Goal: Information Seeking & Learning: Find contact information

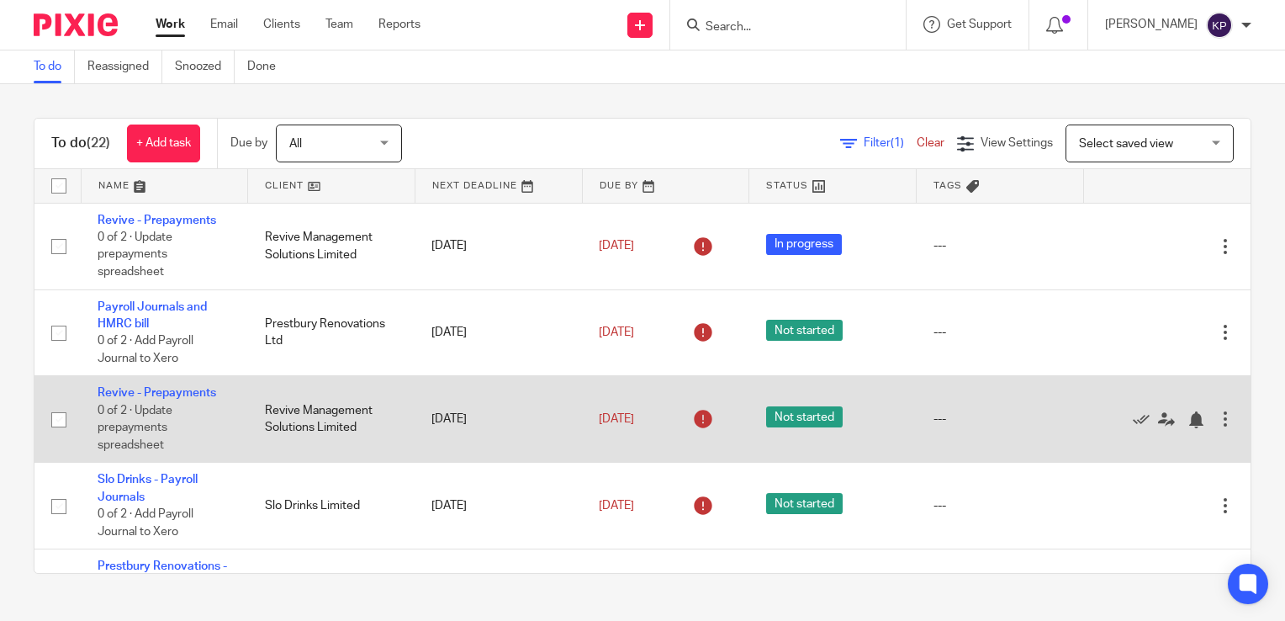
click at [60, 422] on input "checkbox" at bounding box center [59, 420] width 32 height 32
checkbox input "true"
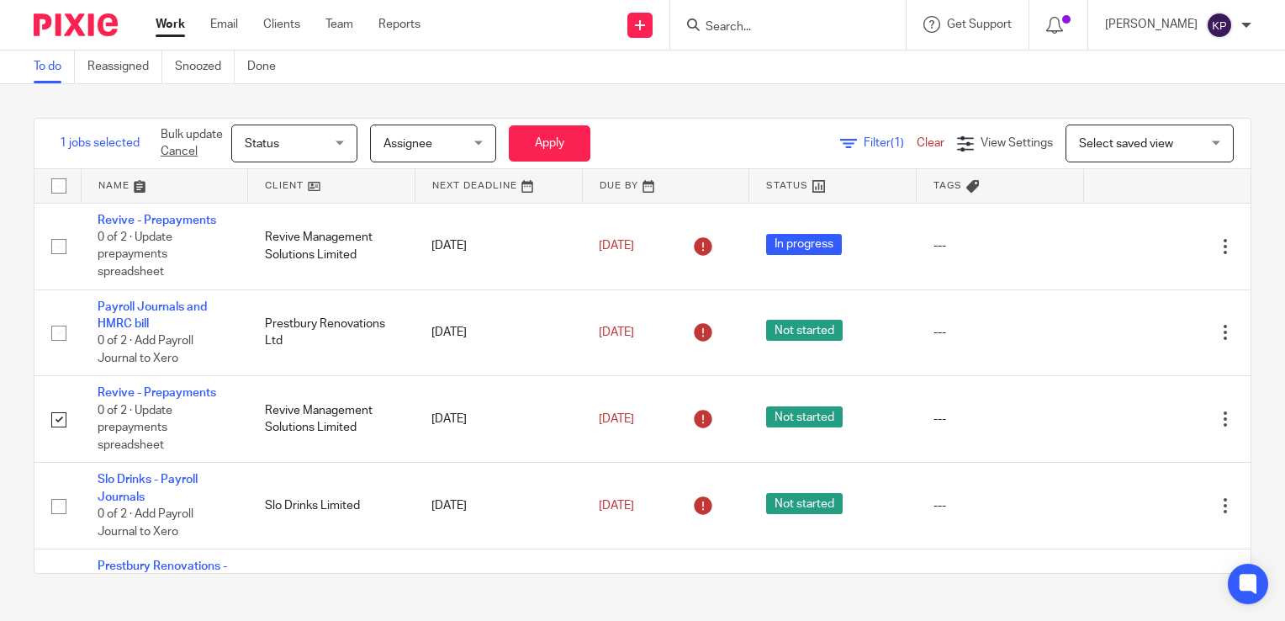
click at [314, 141] on span "Status" at bounding box center [289, 142] width 89 height 35
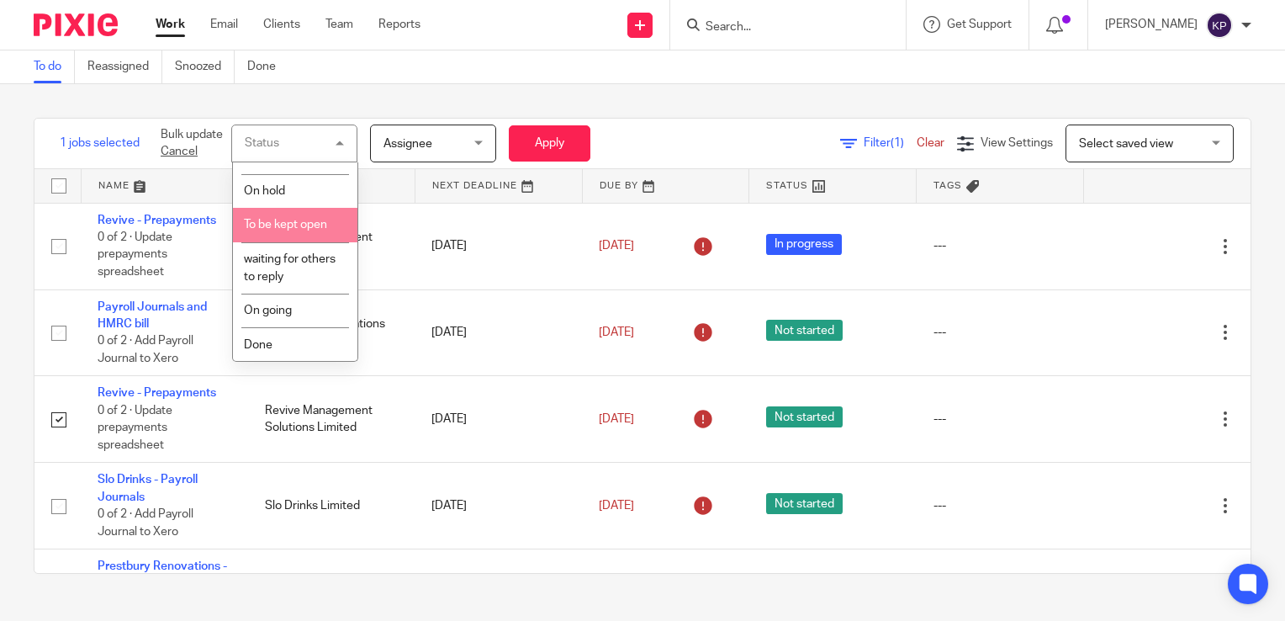
scroll to position [94, 0]
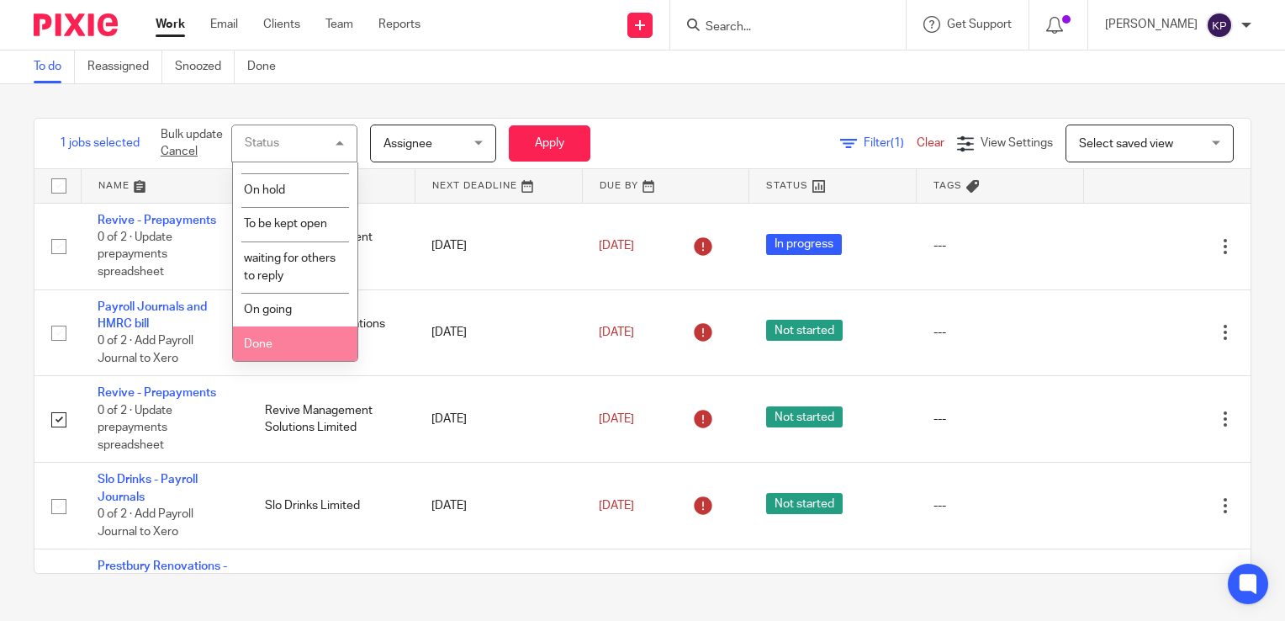
click at [272, 342] on li "Done" at bounding box center [295, 343] width 124 height 34
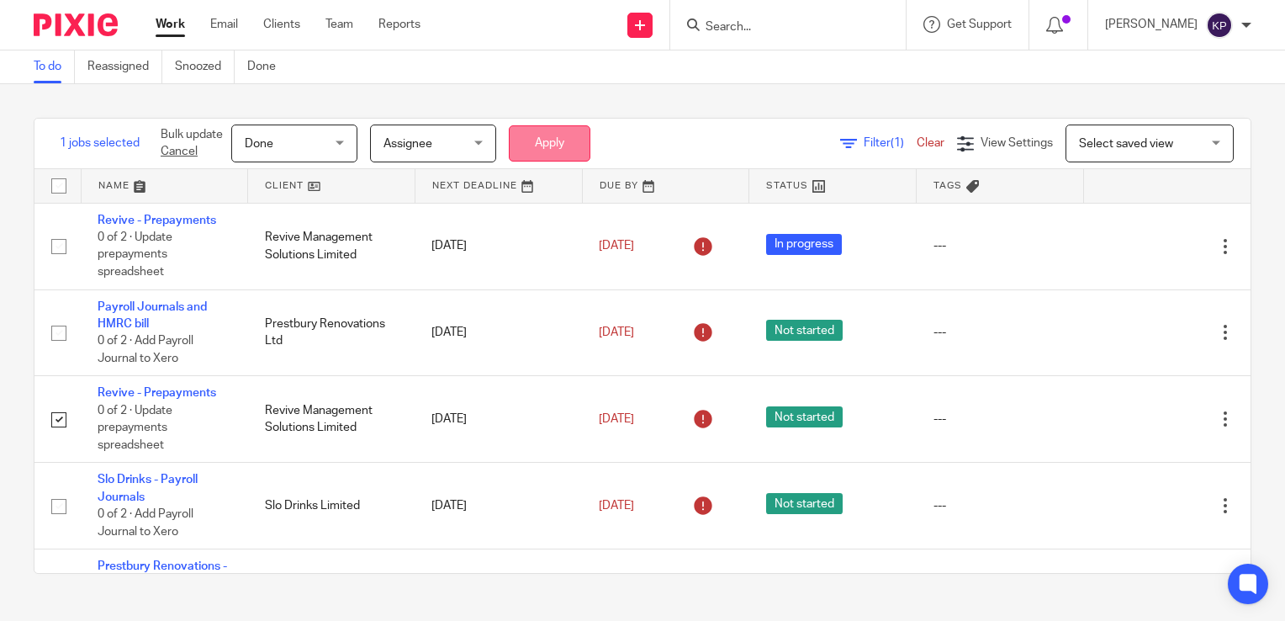
click at [563, 144] on button "Apply" at bounding box center [550, 143] width 82 height 36
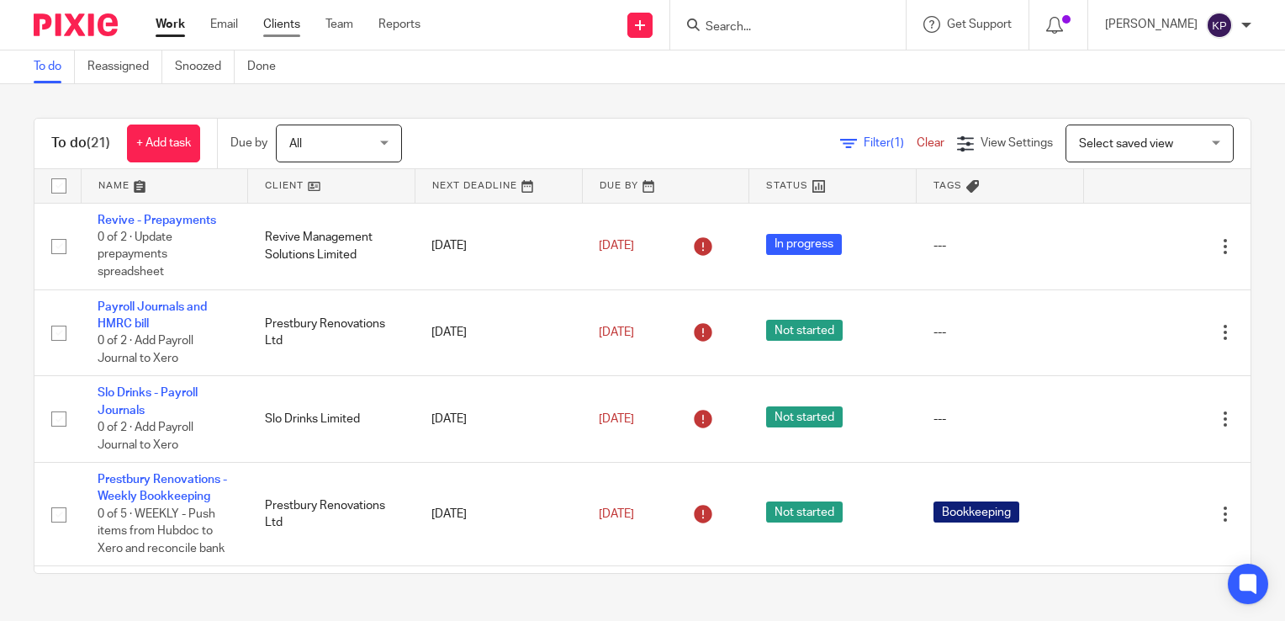
click at [278, 26] on link "Clients" at bounding box center [281, 24] width 37 height 17
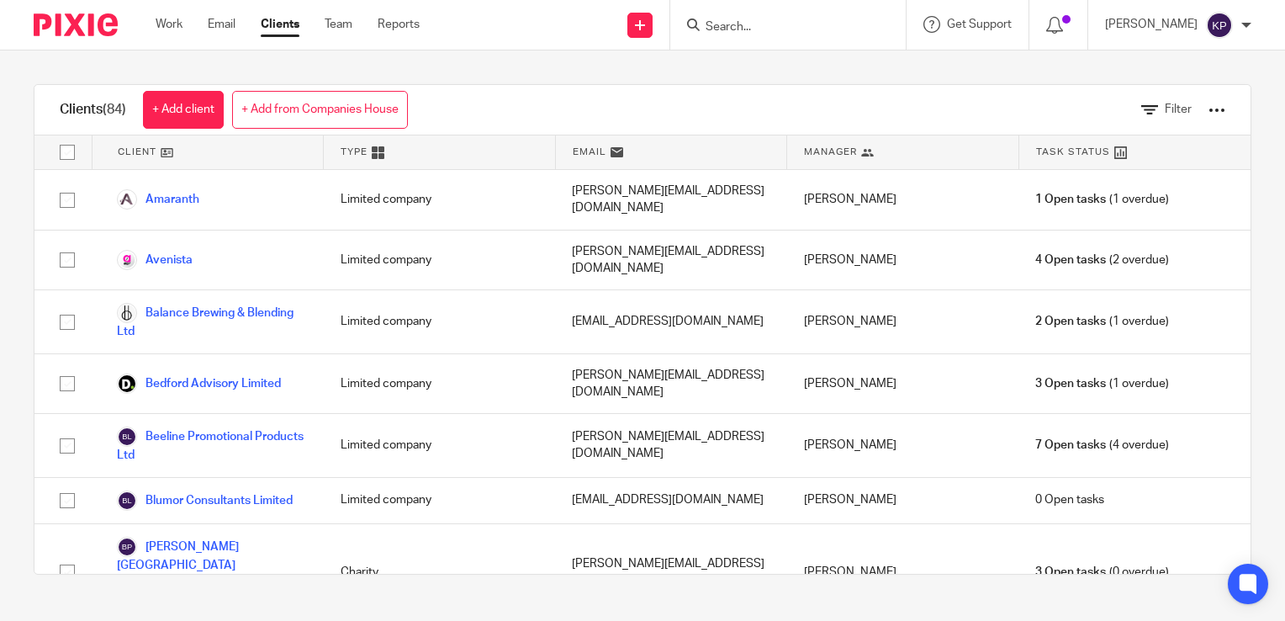
click at [799, 26] on input "Search" at bounding box center [779, 27] width 151 height 15
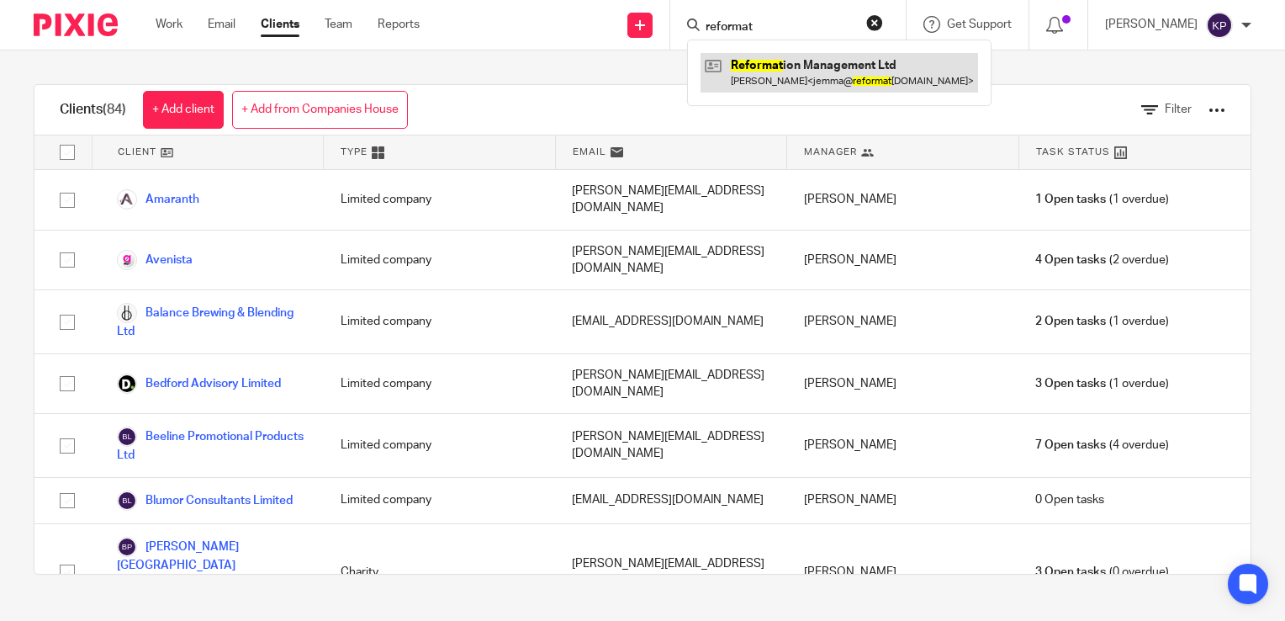
type input "reformat"
click at [838, 72] on link at bounding box center [838, 72] width 277 height 39
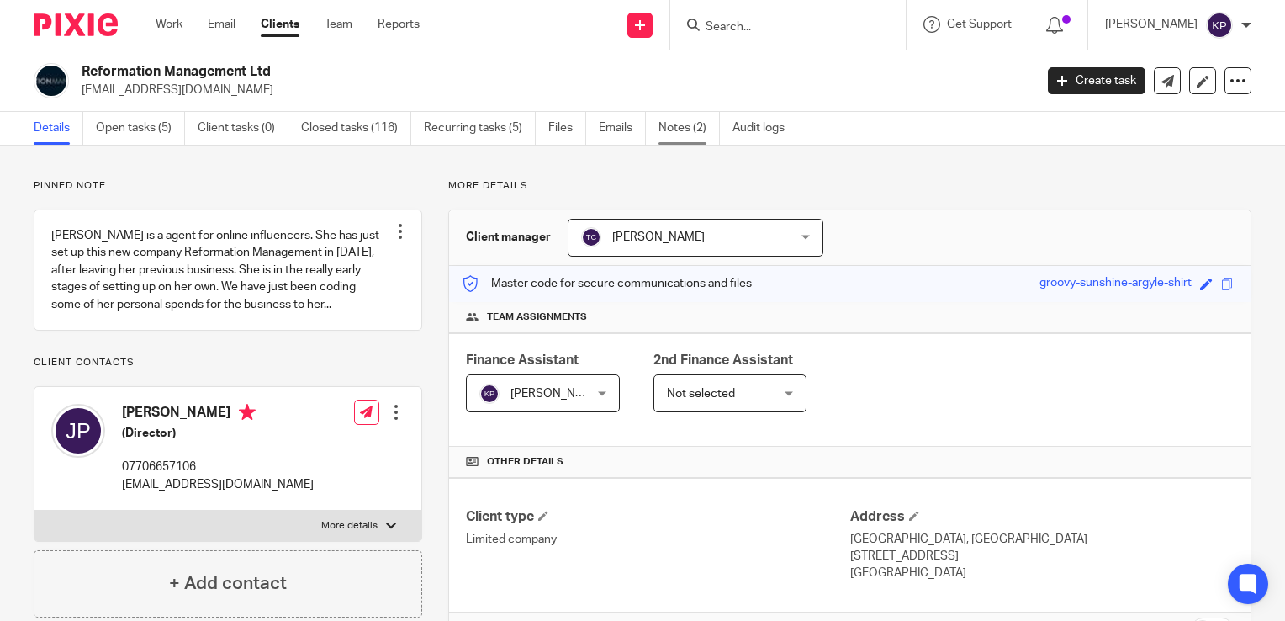
click at [672, 129] on link "Notes (2)" at bounding box center [688, 128] width 61 height 33
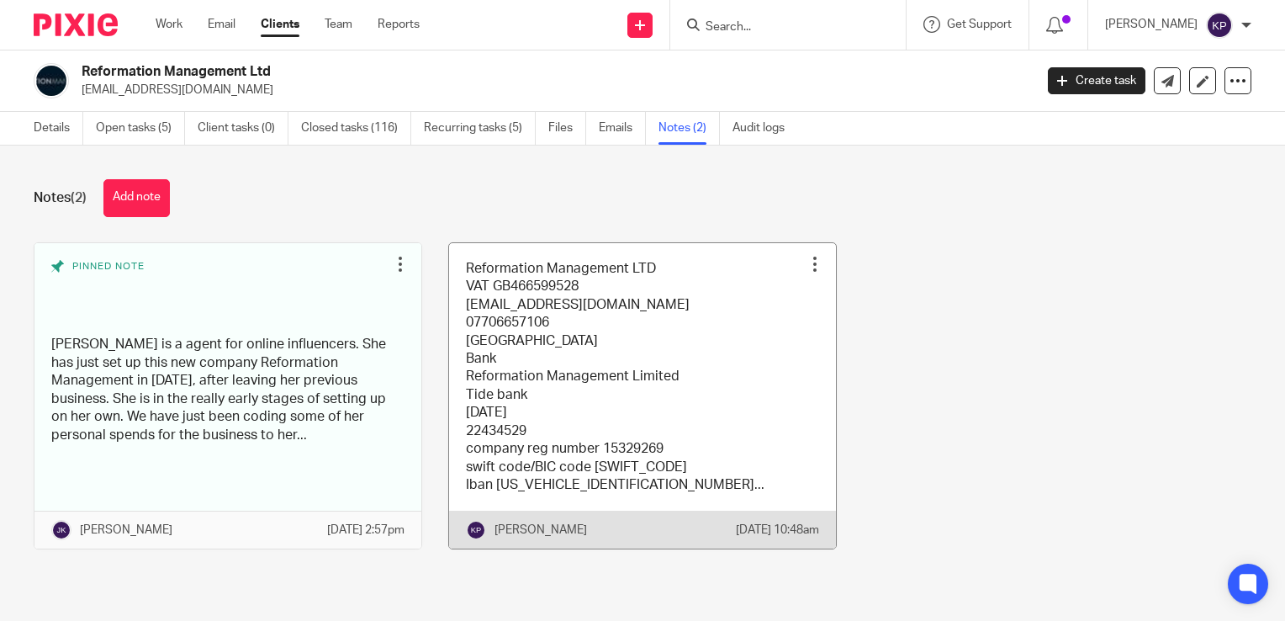
click at [599, 388] on link at bounding box center [642, 396] width 387 height 306
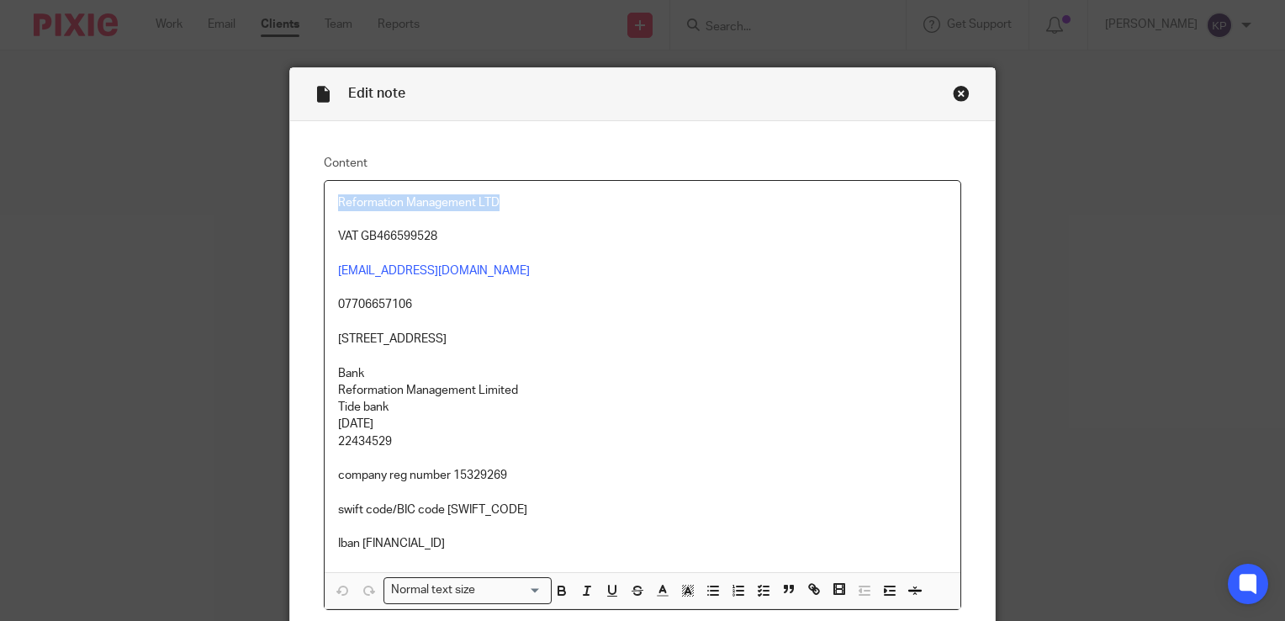
drag, startPoint x: 489, startPoint y: 198, endPoint x: 320, endPoint y: 200, distance: 169.0
click at [325, 200] on div "Reformation Management LTD VAT GB466599528 [EMAIL_ADDRESS][DOMAIN_NAME] 0770665…" at bounding box center [643, 377] width 636 height 392
copy p "Reformation Management LTD"
drag, startPoint x: 387, startPoint y: 441, endPoint x: 340, endPoint y: 440, distance: 47.1
click at [340, 440] on p "22434529" at bounding box center [642, 441] width 609 height 17
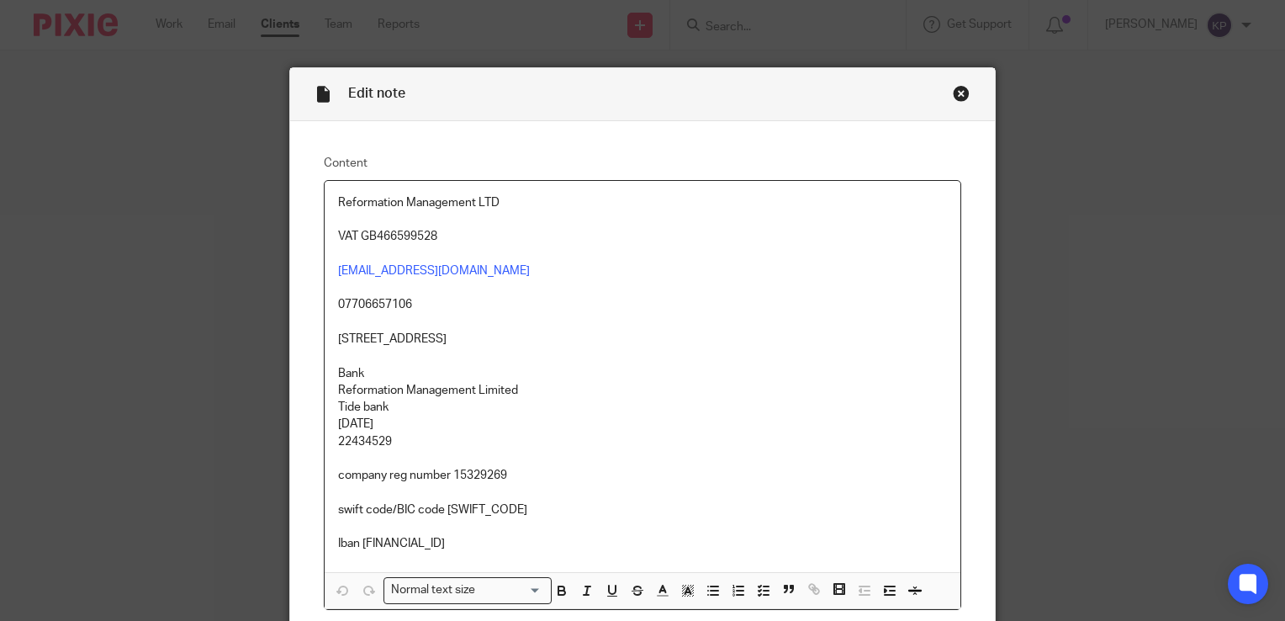
click at [590, 428] on p "[DATE]" at bounding box center [642, 423] width 609 height 17
drag, startPoint x: 505, startPoint y: 470, endPoint x: 447, endPoint y: 468, distance: 58.0
click at [447, 468] on p "company reg number 15329269" at bounding box center [642, 475] width 609 height 17
copy p "15329269"
drag, startPoint x: 601, startPoint y: 341, endPoint x: 330, endPoint y: 343, distance: 270.8
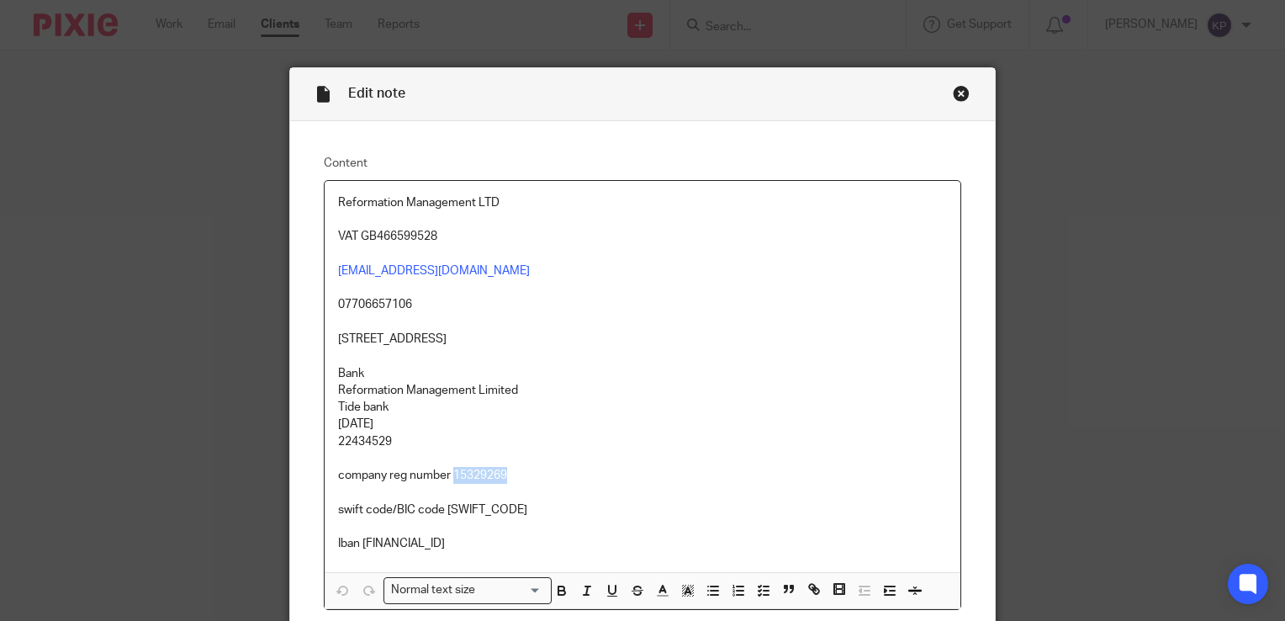
click at [338, 343] on p "[STREET_ADDRESS]" at bounding box center [642, 338] width 609 height 17
copy p "[STREET_ADDRESS]"
drag, startPoint x: 545, startPoint y: 267, endPoint x: 323, endPoint y: 265, distance: 222.0
click at [325, 264] on div "Reformation Management LTD VAT GB466599528 [EMAIL_ADDRESS][DOMAIN_NAME] 0770665…" at bounding box center [643, 377] width 636 height 392
click at [588, 262] on p "[EMAIL_ADDRESS][DOMAIN_NAME]" at bounding box center [642, 270] width 609 height 17
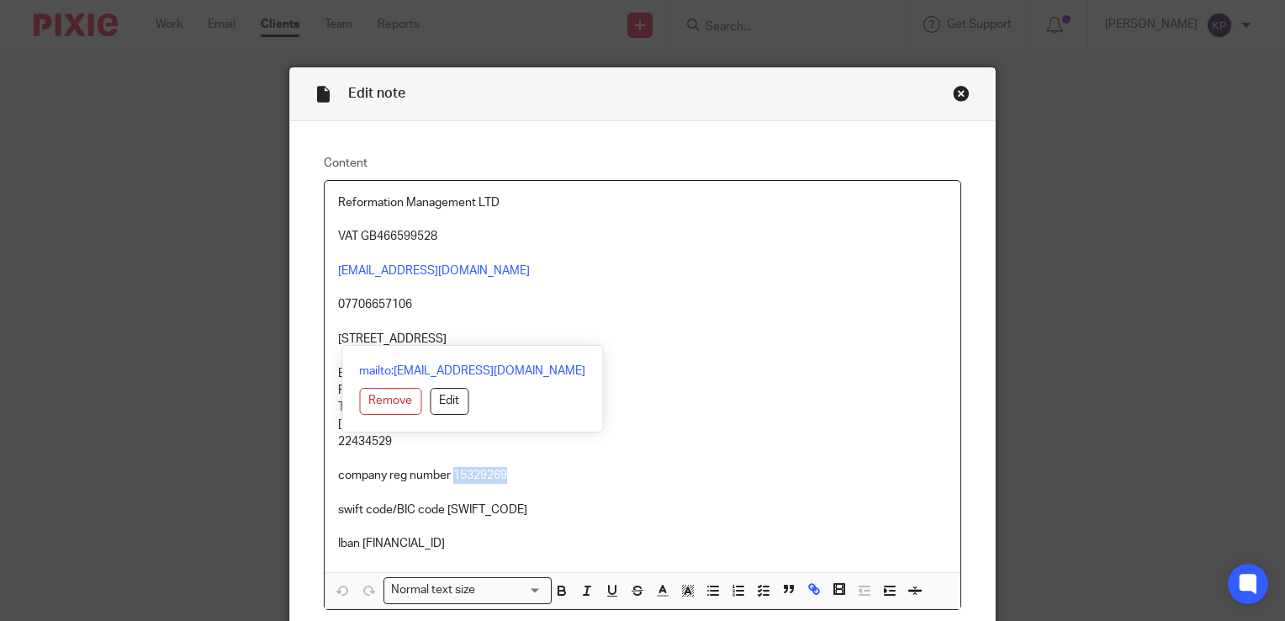
click at [551, 267] on p "[EMAIL_ADDRESS][DOMAIN_NAME]" at bounding box center [642, 270] width 609 height 17
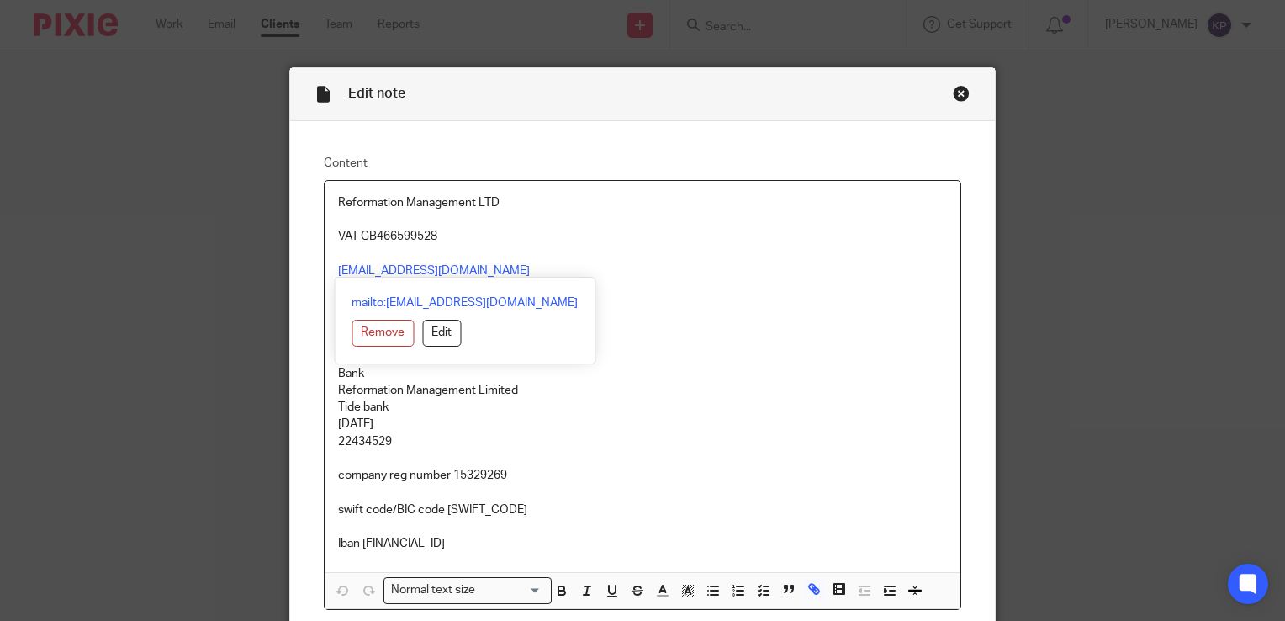
drag, startPoint x: 545, startPoint y: 269, endPoint x: 325, endPoint y: 271, distance: 219.5
click at [325, 272] on div "Reformation Management LTD VAT GB466599528 [EMAIL_ADDRESS][DOMAIN_NAME] 0770665…" at bounding box center [643, 377] width 636 height 392
copy link "[EMAIL_ADDRESS][DOMAIN_NAME]"
drag, startPoint x: 657, startPoint y: 325, endPoint x: 542, endPoint y: 323, distance: 115.2
click at [656, 325] on p at bounding box center [642, 322] width 609 height 17
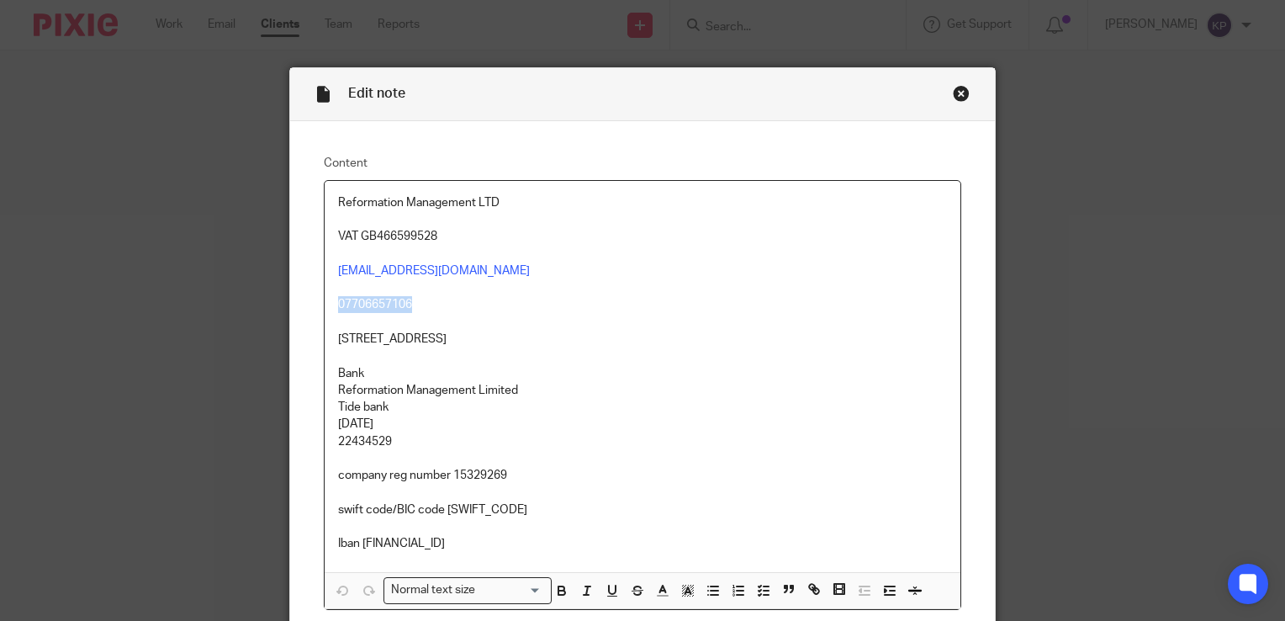
drag, startPoint x: 406, startPoint y: 304, endPoint x: 330, endPoint y: 304, distance: 75.7
click at [338, 304] on p "07706657106" at bounding box center [642, 304] width 609 height 17
copy p "07706657106"
click at [1068, 447] on div "Edit note Content Reformation Management LTD VAT GB466599528 [EMAIL_ADDRESS][DO…" at bounding box center [642, 310] width 1285 height 621
